Goal: Information Seeking & Learning: Learn about a topic

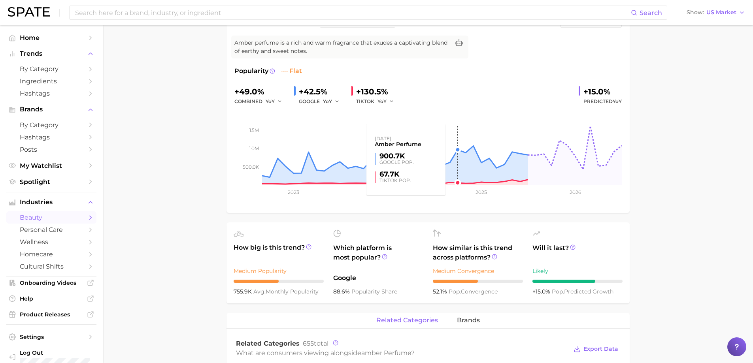
scroll to position [198, 0]
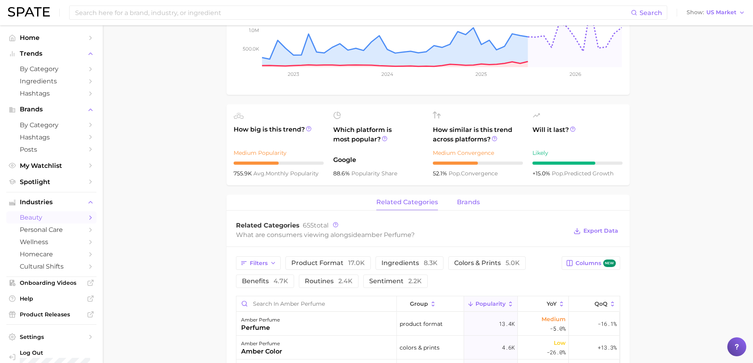
click at [468, 202] on span "brands" at bounding box center [468, 202] width 23 height 7
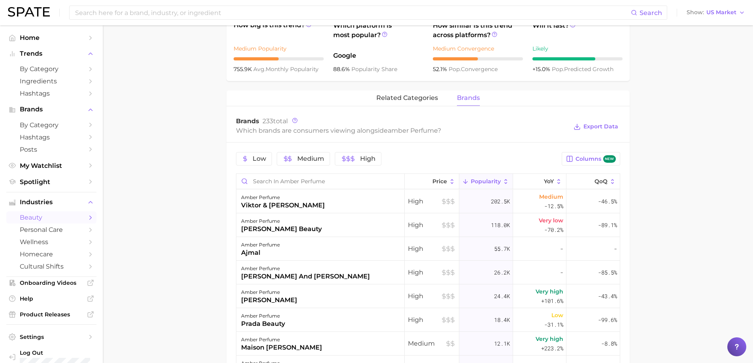
scroll to position [316, 0]
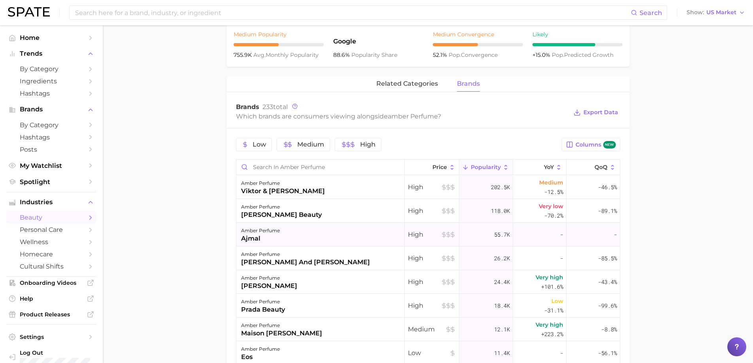
click at [253, 237] on div "ajmal" at bounding box center [260, 238] width 39 height 9
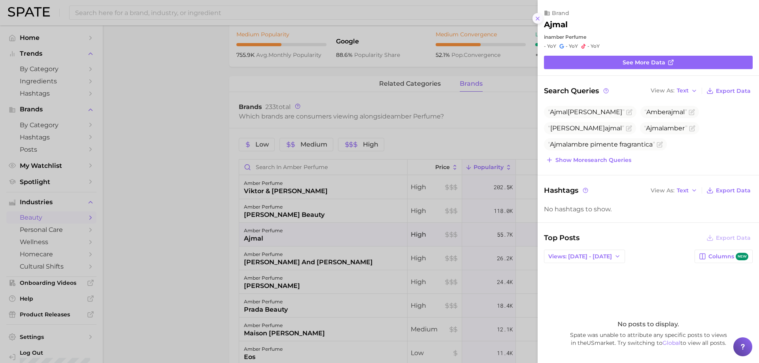
click at [538, 17] on icon at bounding box center [538, 18] width 6 height 6
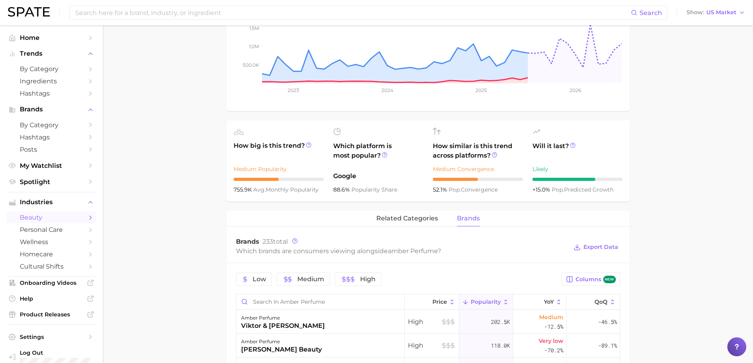
scroll to position [158, 0]
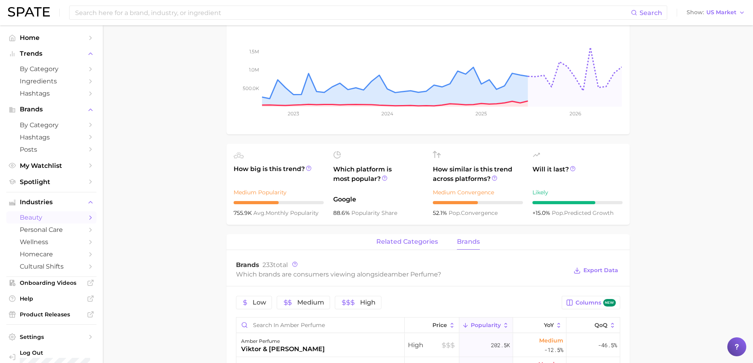
click at [389, 241] on span "related categories" at bounding box center [407, 241] width 62 height 7
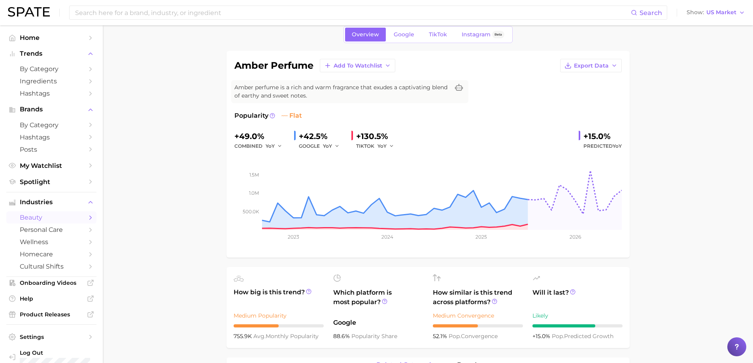
scroll to position [0, 0]
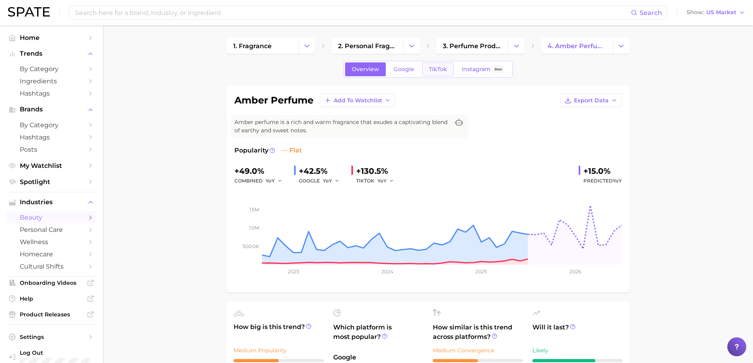
click at [433, 67] on span "TikTok" at bounding box center [438, 69] width 18 height 7
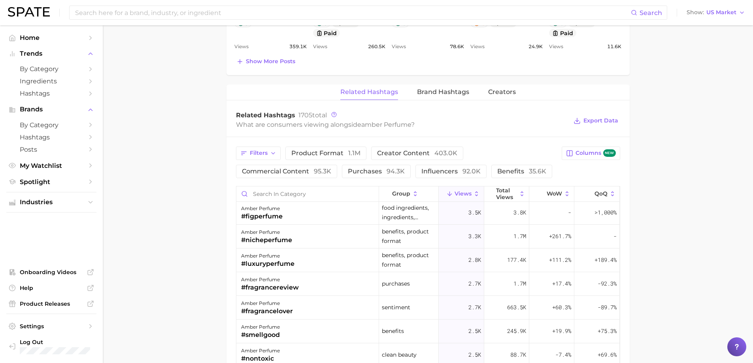
scroll to position [435, 0]
